Goal: Task Accomplishment & Management: Manage account settings

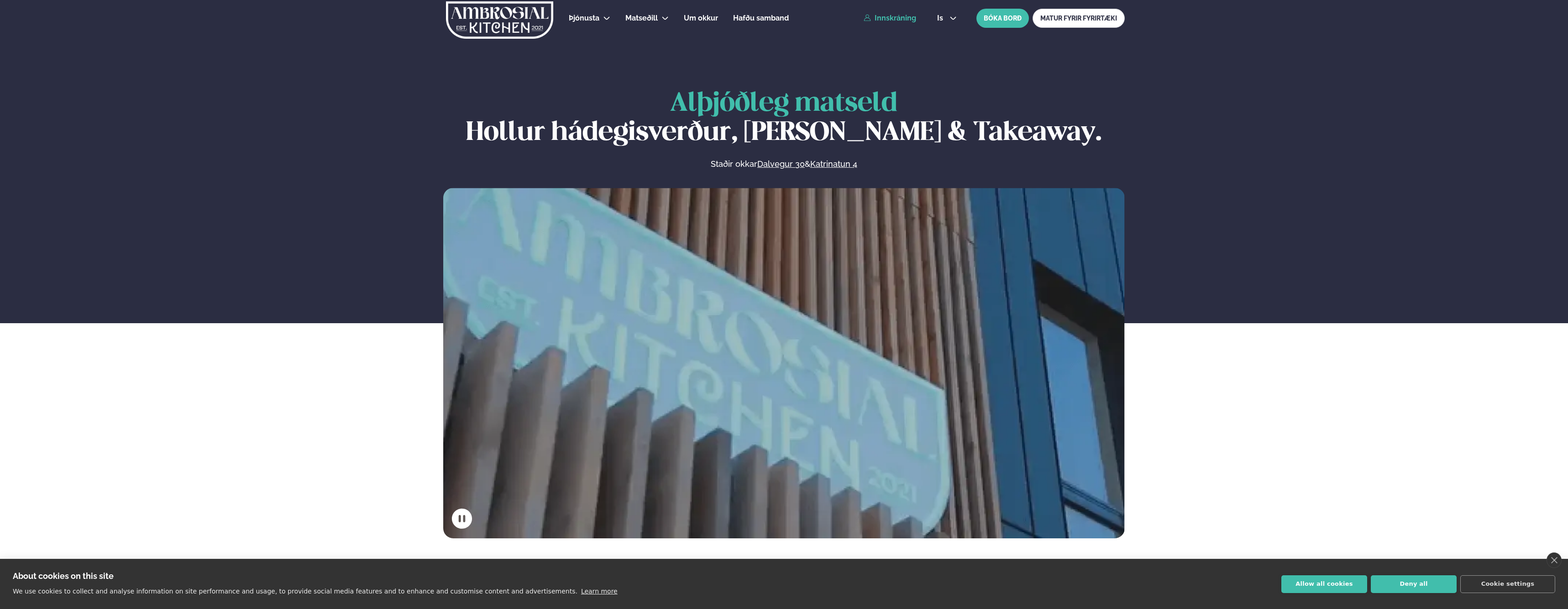
click at [889, 19] on link "Innskráning" at bounding box center [890, 18] width 53 height 8
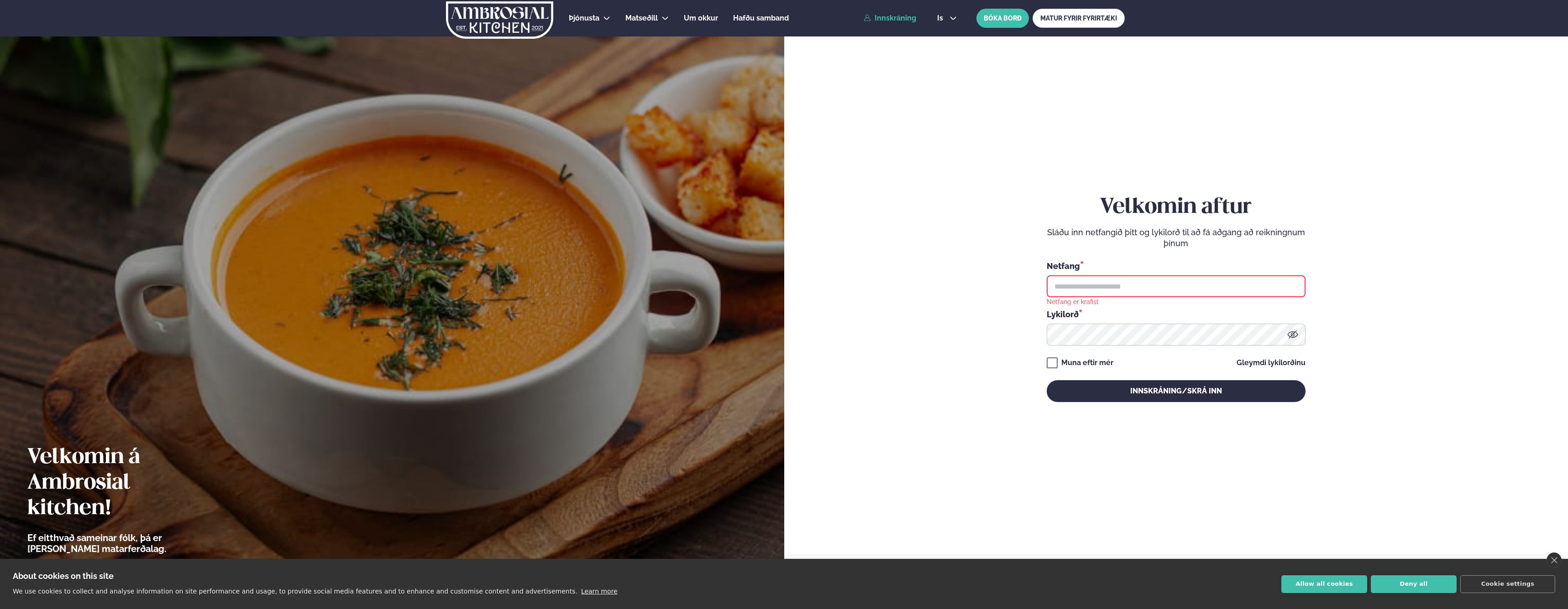
type input "**********"
click at [1140, 393] on button "Innskráning/Skrá inn" at bounding box center [1175, 392] width 258 height 22
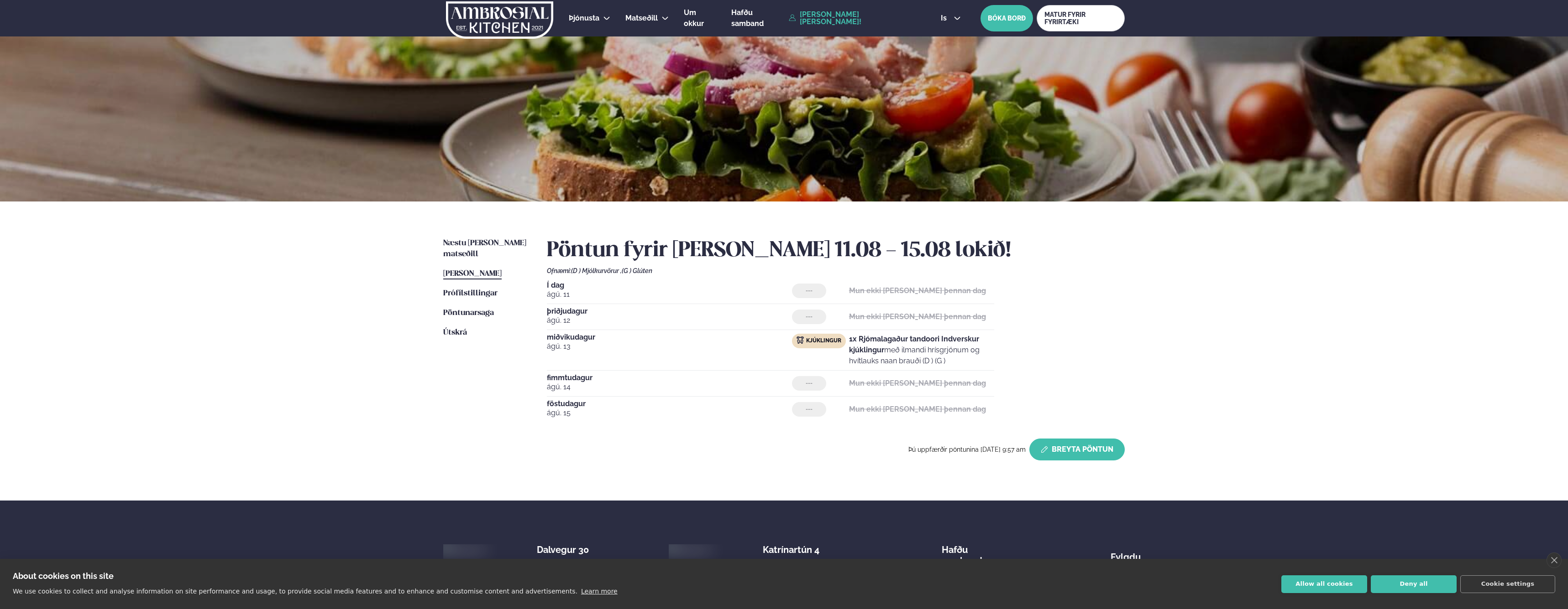
click at [1066, 452] on button "Breyta Pöntun" at bounding box center [1077, 450] width 96 height 22
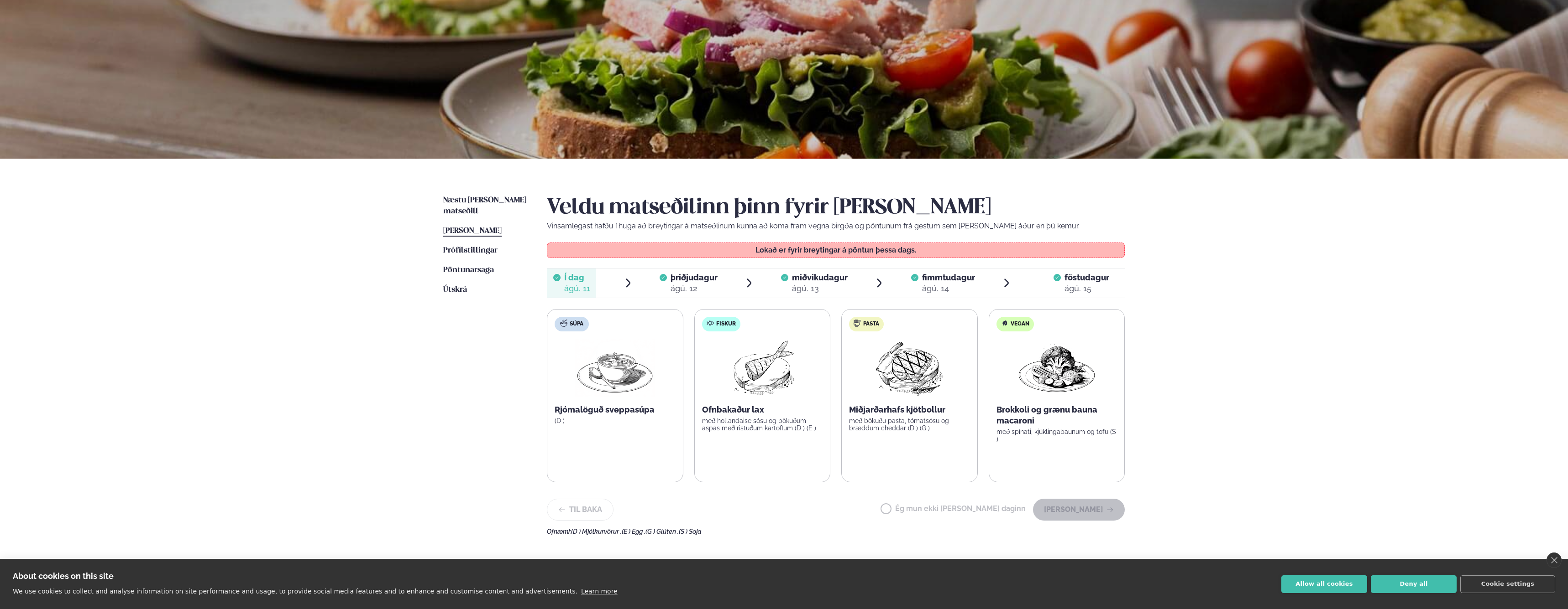
scroll to position [53, 0]
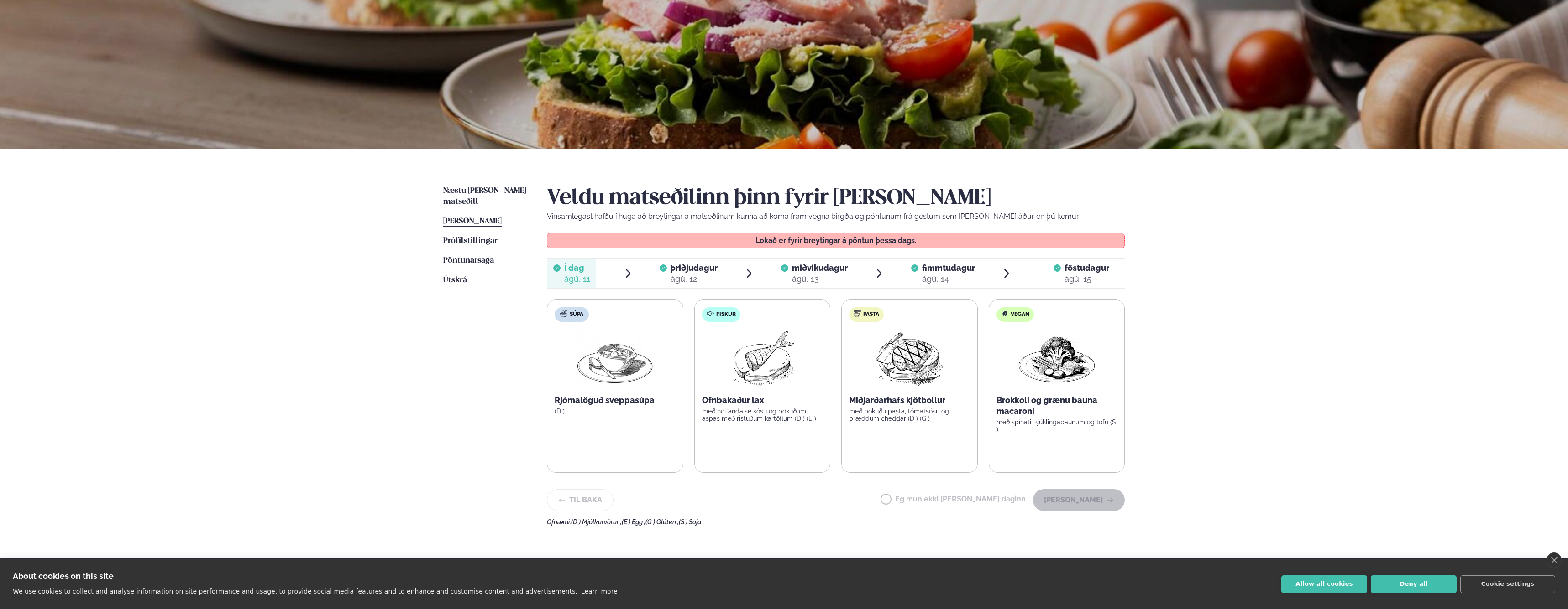
click at [1056, 274] on div at bounding box center [1056, 274] width 7 height 22
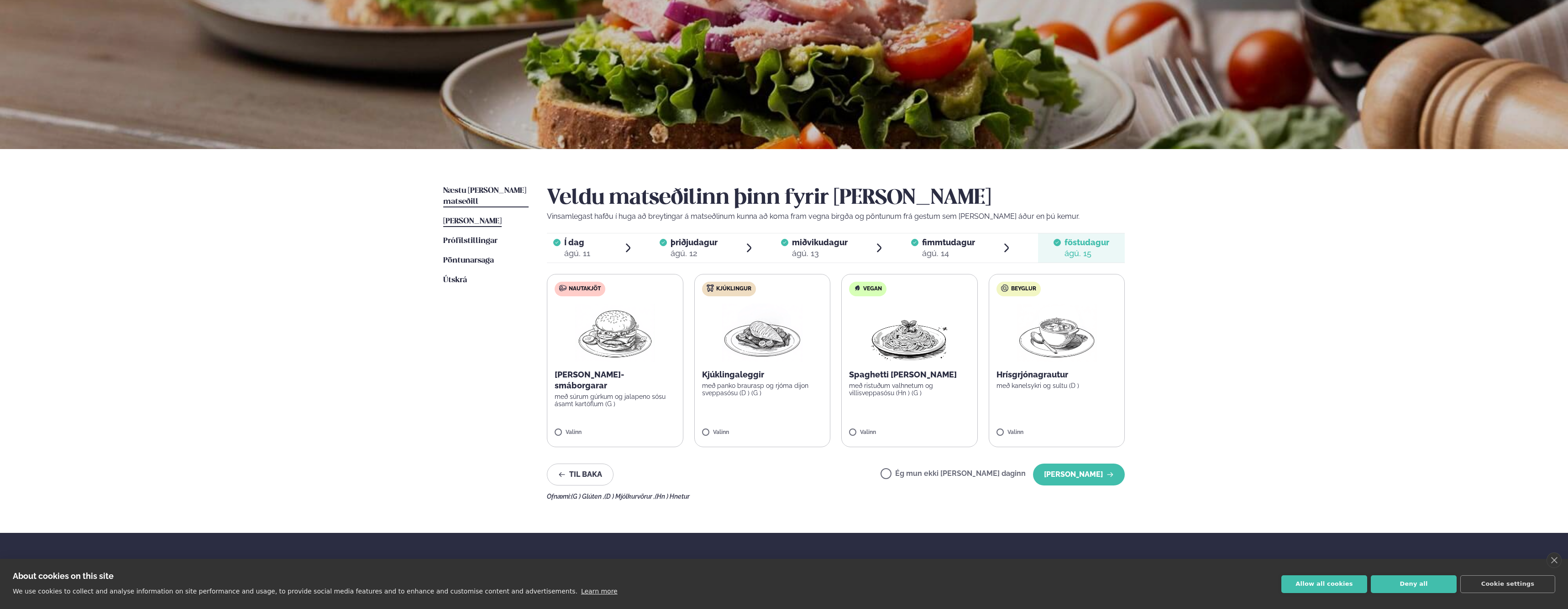
click at [451, 187] on span "Næstu [PERSON_NAME] matseðill" at bounding box center [484, 196] width 83 height 19
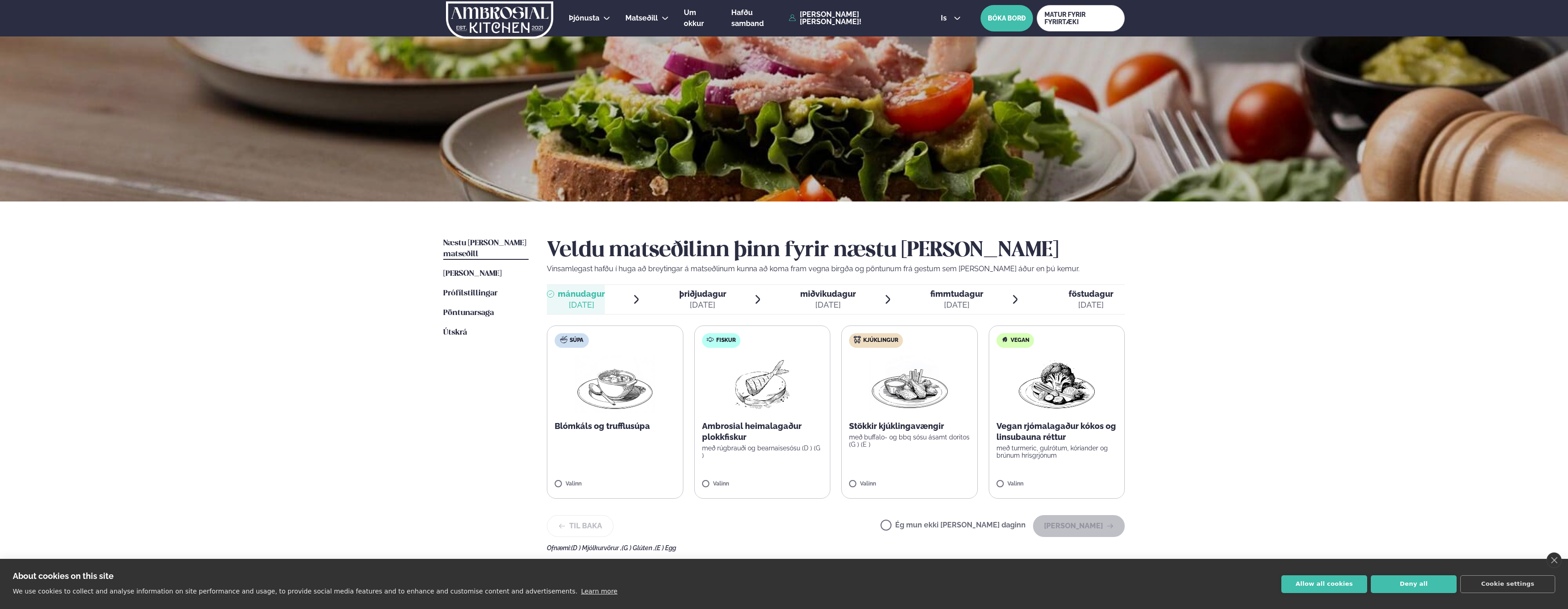
click at [766, 414] on label "Fiskur Ambrosial heimalagaður plokkfiskur með rúgbrauði og bearnaisesósu (D ) (…" at bounding box center [762, 413] width 137 height 173
click at [1090, 528] on button "[PERSON_NAME]" at bounding box center [1079, 526] width 92 height 22
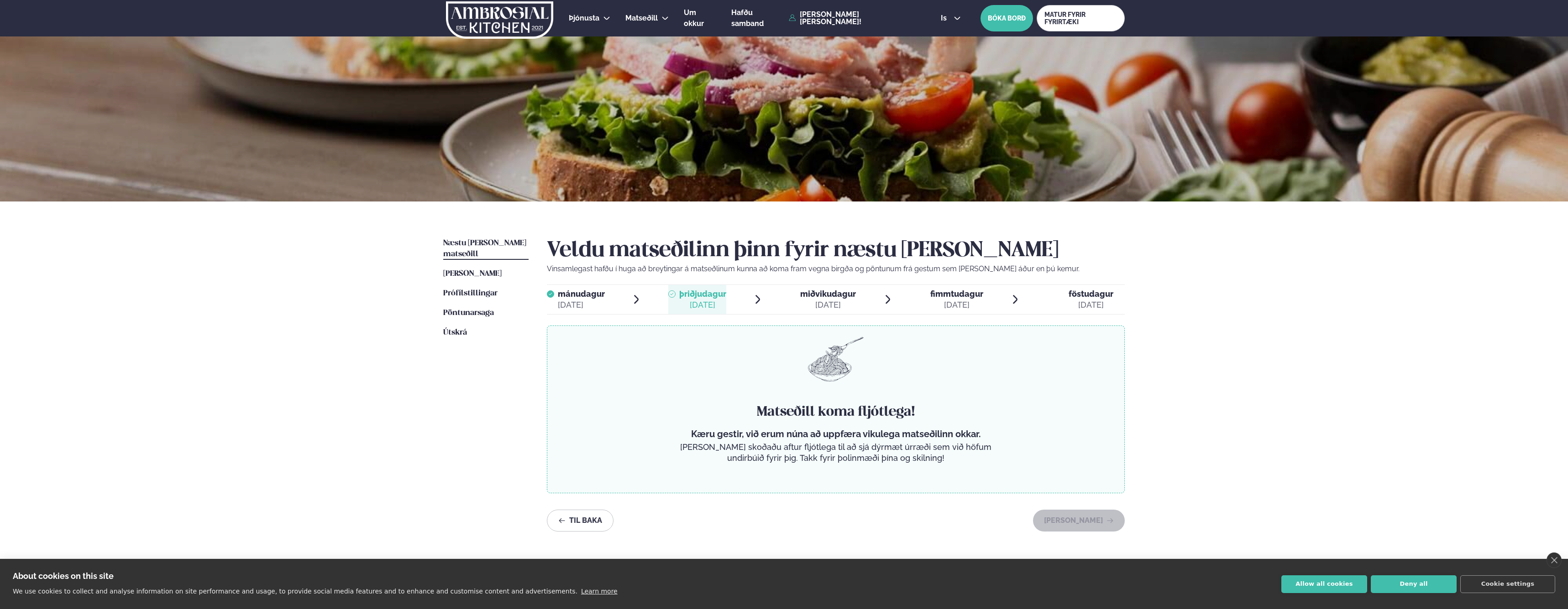
click at [1294, 295] on div "Þjónusta Hádegismatur fyrir fyrirtæki Fyrirtækja veitingar Einkapartý Matseðill…" at bounding box center [784, 389] width 1568 height 778
